Goal: Transaction & Acquisition: Purchase product/service

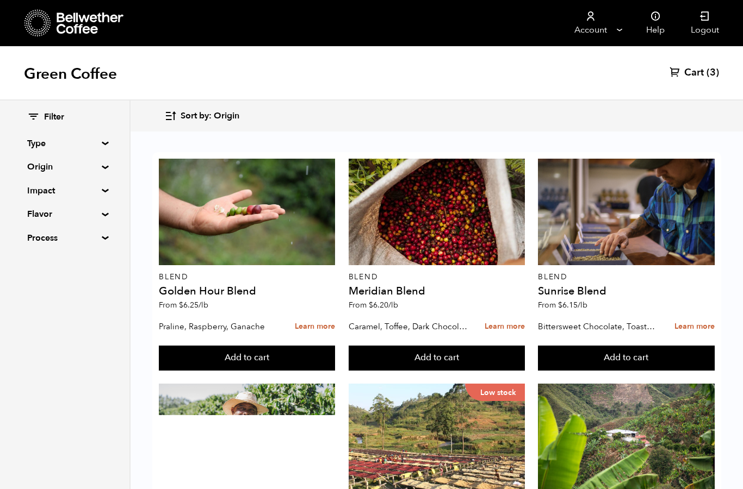
click at [703, 74] on span "Cart" at bounding box center [694, 72] width 20 height 13
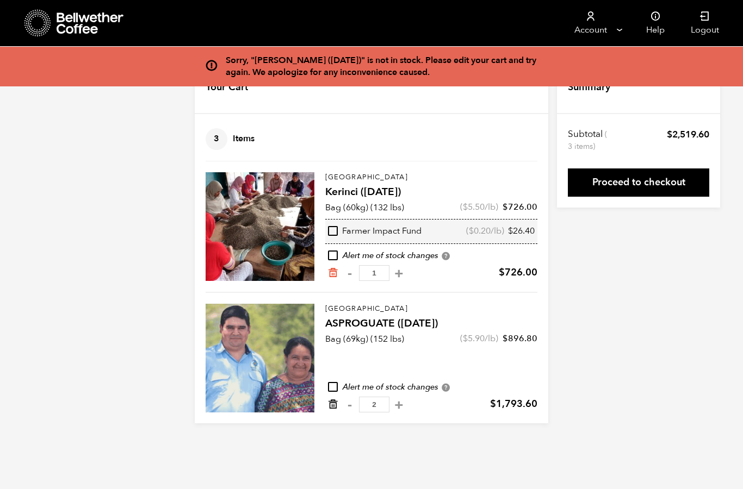
click at [333, 406] on icon "Remove from cart" at bounding box center [332, 404] width 11 height 11
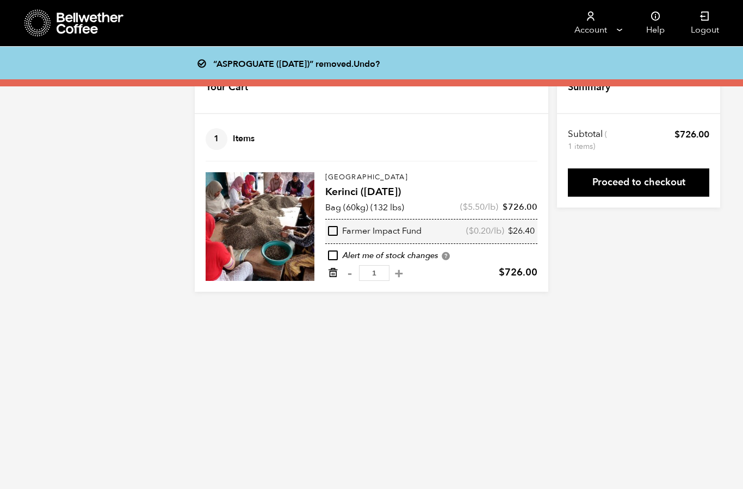
click at [330, 274] on icon "Remove from cart" at bounding box center [332, 273] width 11 height 11
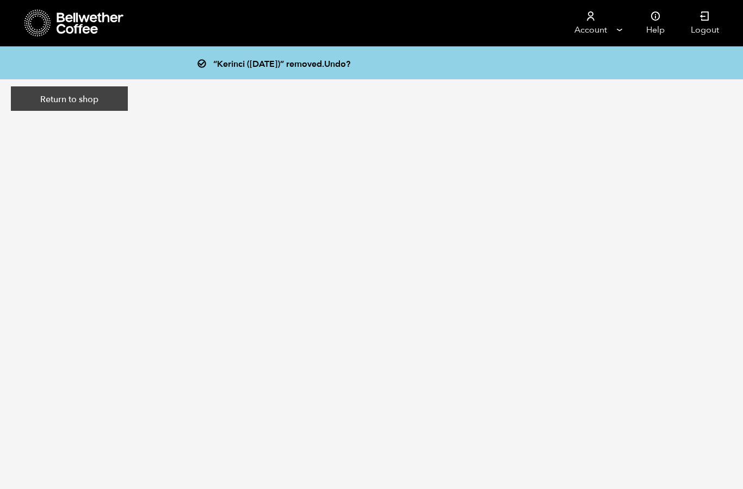
click at [102, 99] on link "Return to shop" at bounding box center [69, 98] width 117 height 25
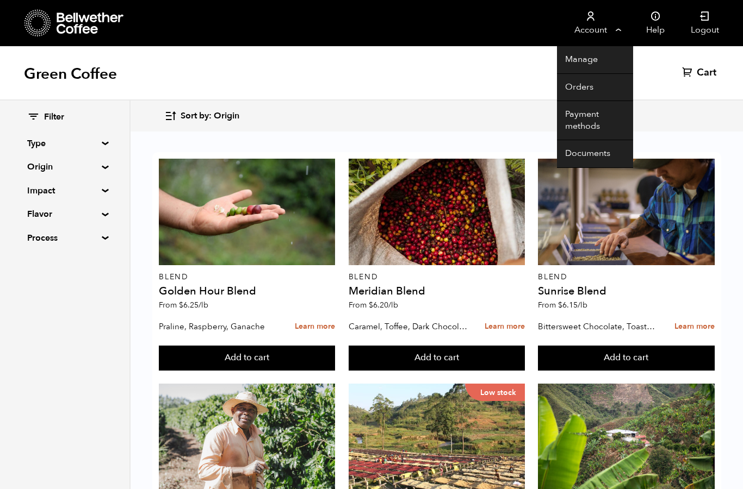
click at [612, 22] on link "Account" at bounding box center [590, 23] width 67 height 46
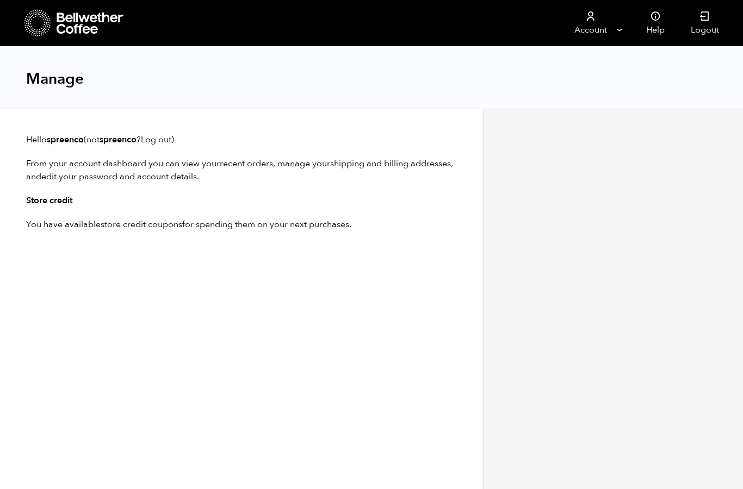
click at [184, 238] on div "Hello spreenco (not spreenco ? Log out ) From your account dashboard you can vi…" at bounding box center [241, 182] width 431 height 120
click at [203, 228] on p "You have available store credit coupons for spending them on your next purchase…" at bounding box center [241, 224] width 431 height 13
click at [49, 206] on h3 "Store credit" at bounding box center [241, 200] width 431 height 13
click at [49, 201] on h3 "Store credit" at bounding box center [241, 200] width 431 height 13
click at [55, 232] on div "Hello spreenco (not spreenco ? Log out ) From your account dashboard you can vi…" at bounding box center [241, 182] width 431 height 120
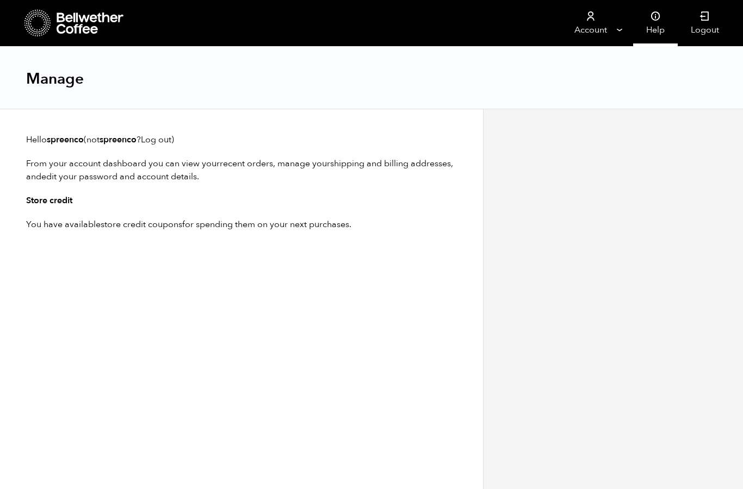
click at [657, 18] on icon at bounding box center [655, 16] width 11 height 11
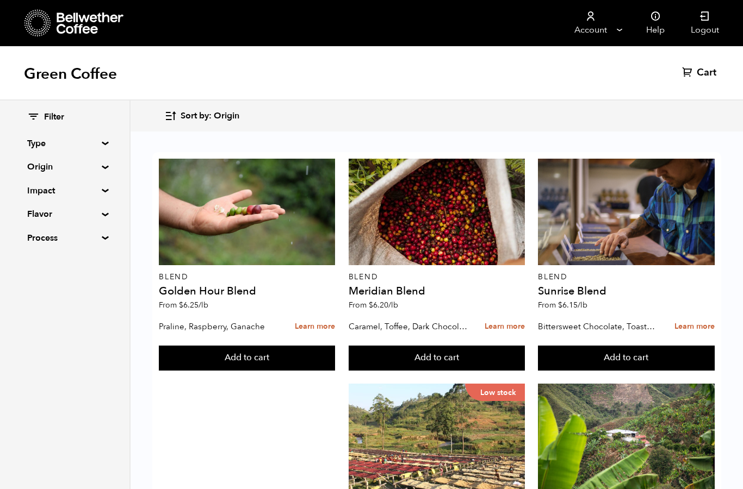
click at [102, 164] on summary "Origin" at bounding box center [64, 166] width 75 height 13
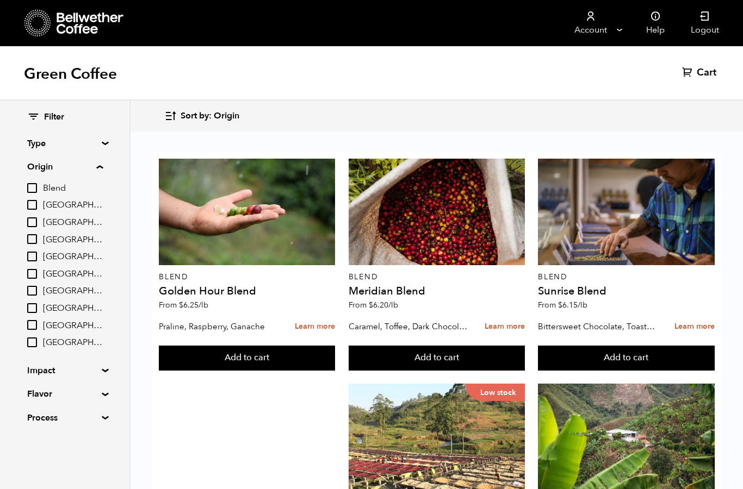
click at [31, 325] on input "[GEOGRAPHIC_DATA]" at bounding box center [32, 325] width 10 height 10
checkbox input "true"
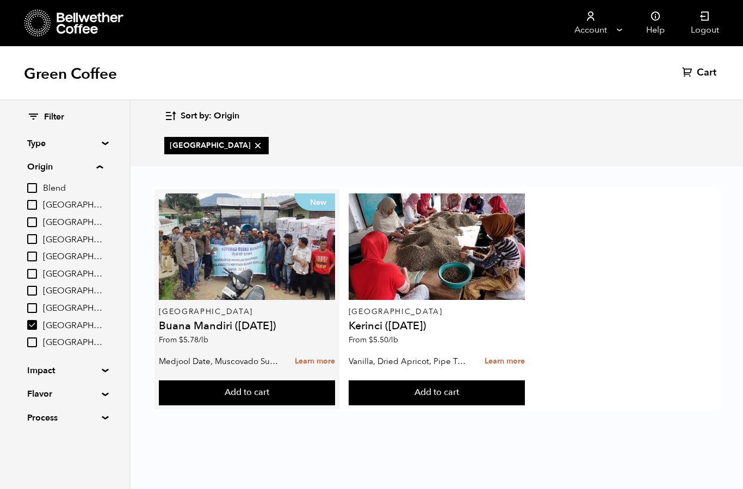
click at [203, 330] on h4 "Buana Mandiri ([DATE])" at bounding box center [247, 326] width 176 height 11
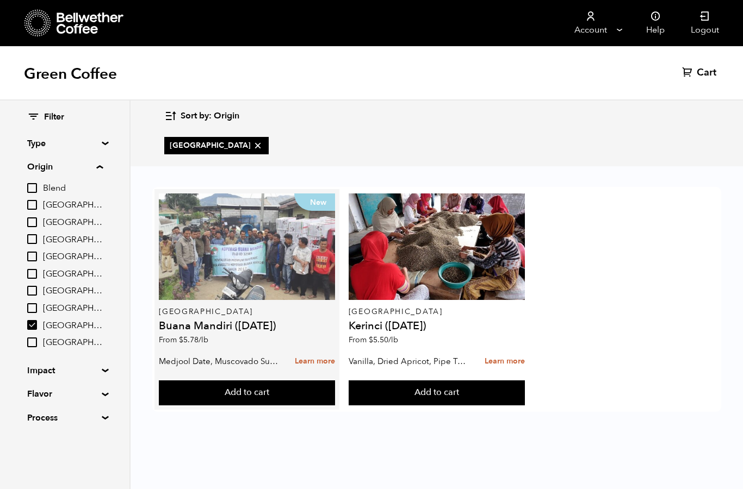
click at [275, 269] on div "New" at bounding box center [247, 247] width 176 height 107
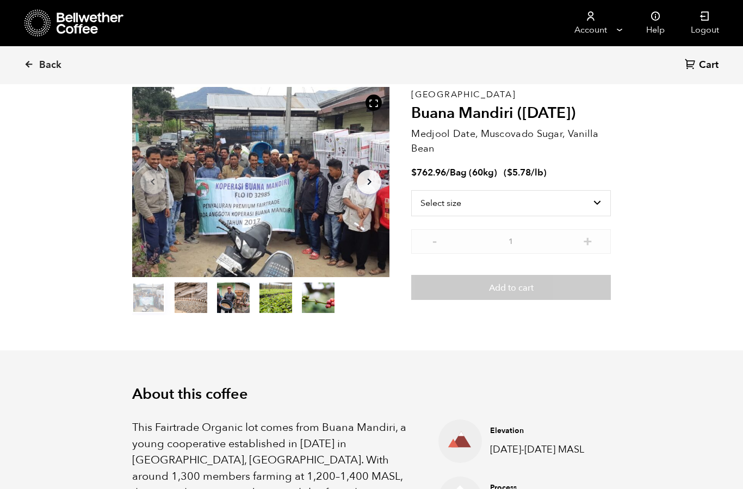
scroll to position [49, 0]
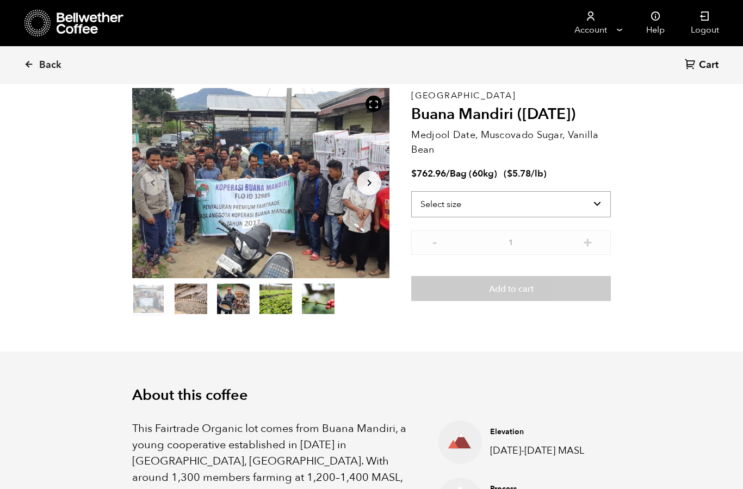
click at [594, 206] on select "Select size Bag (60kg) (132 lbs)" at bounding box center [511, 204] width 200 height 26
select select "bag-3"
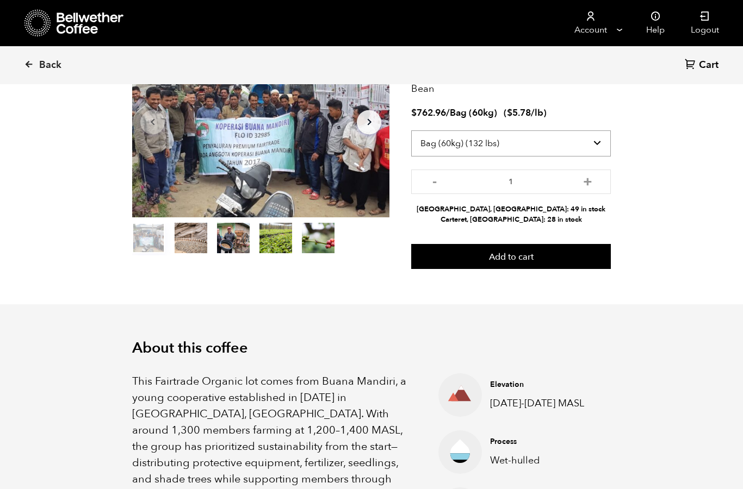
scroll to position [88, 0]
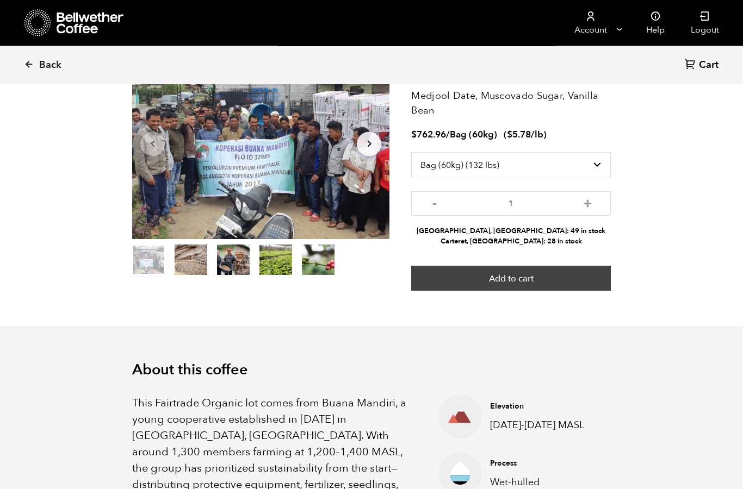
click at [534, 280] on button "Add to cart" at bounding box center [511, 278] width 200 height 25
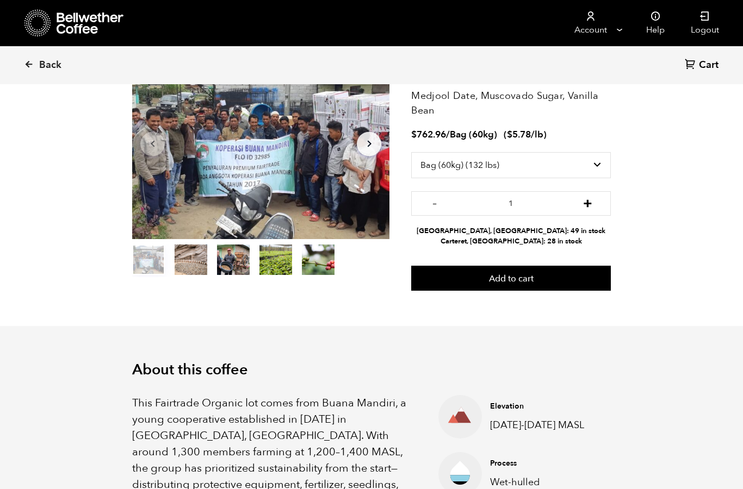
click at [588, 202] on button "+" at bounding box center [588, 202] width 14 height 11
type input "2"
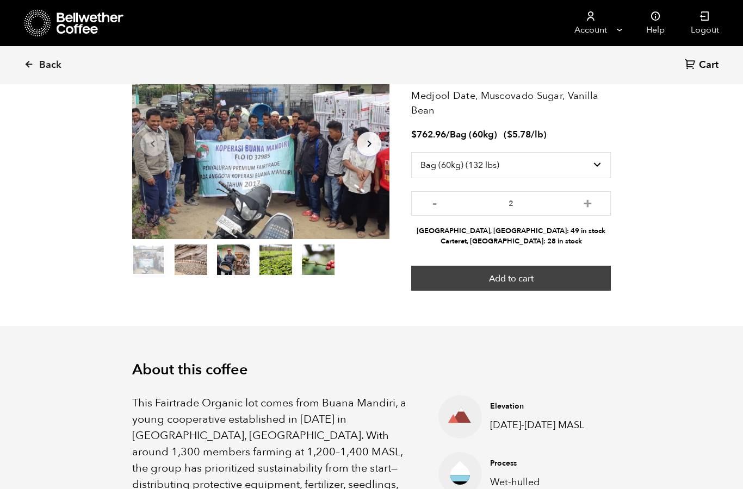
click at [541, 275] on button "Add to cart" at bounding box center [511, 278] width 200 height 25
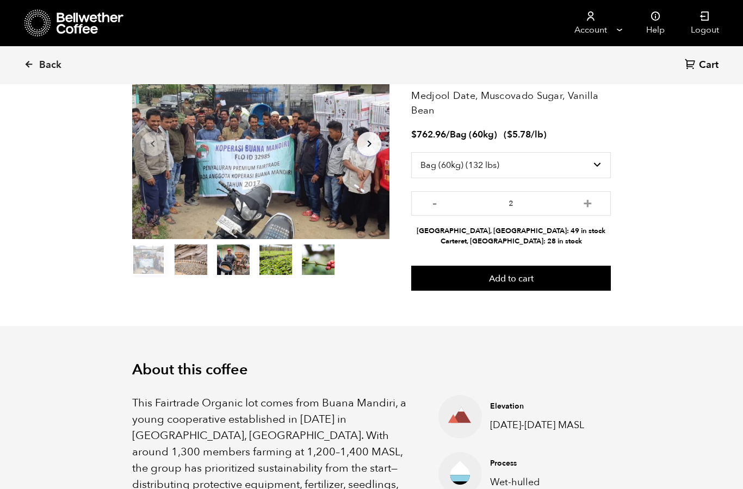
click at [704, 65] on span "Cart" at bounding box center [709, 65] width 20 height 13
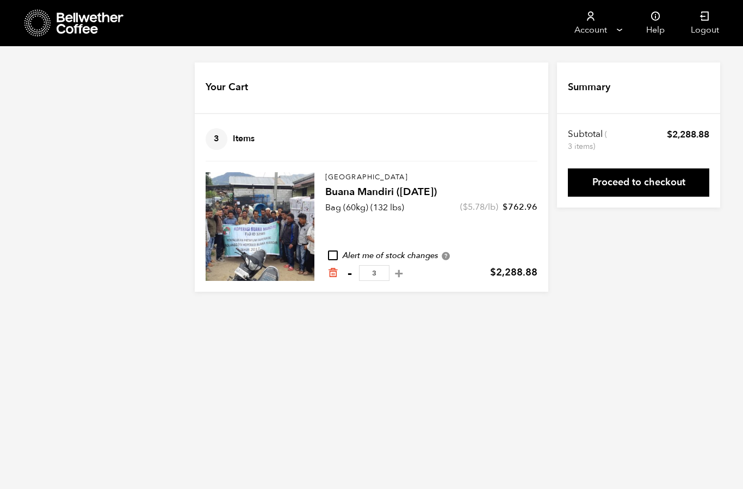
click at [348, 271] on button "-" at bounding box center [350, 273] width 14 height 11
type input "2"
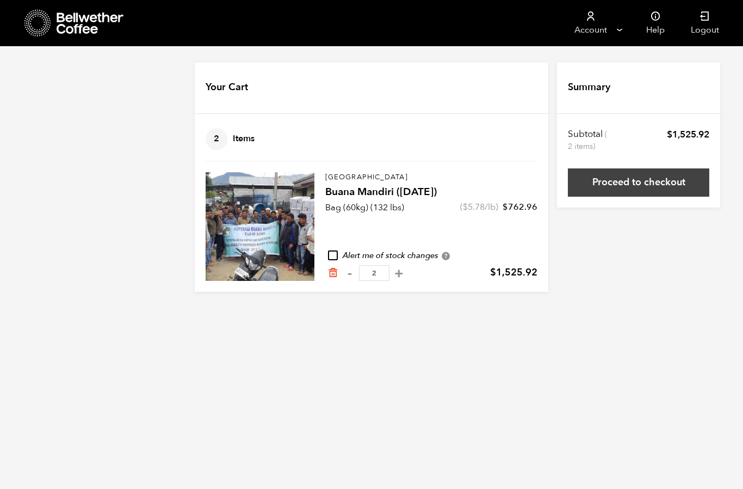
click at [648, 182] on link "Proceed to checkout" at bounding box center [638, 183] width 141 height 28
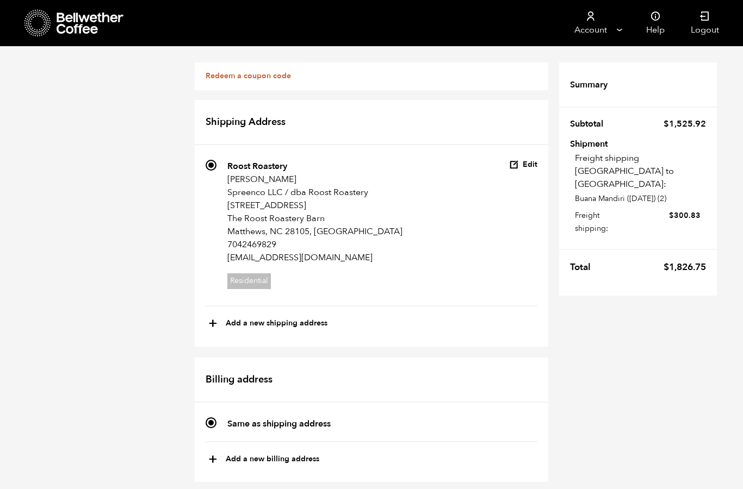
click at [261, 72] on link "Redeem a coupon code" at bounding box center [248, 76] width 85 height 10
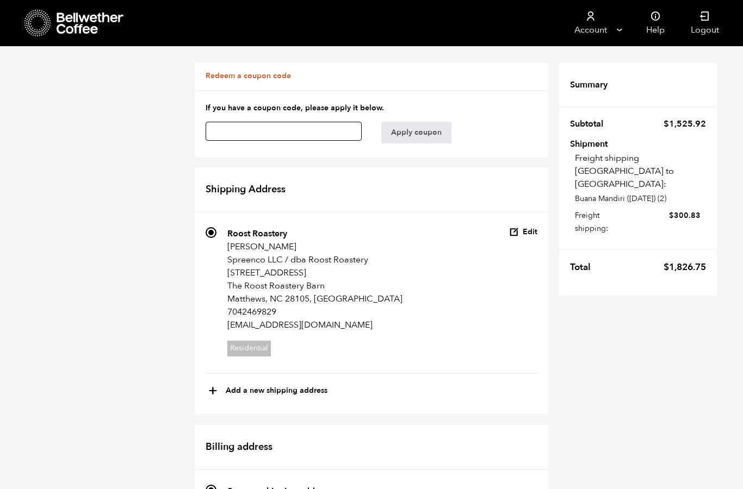
click at [235, 133] on input "text" at bounding box center [284, 131] width 156 height 19
